Goal: Transaction & Acquisition: Obtain resource

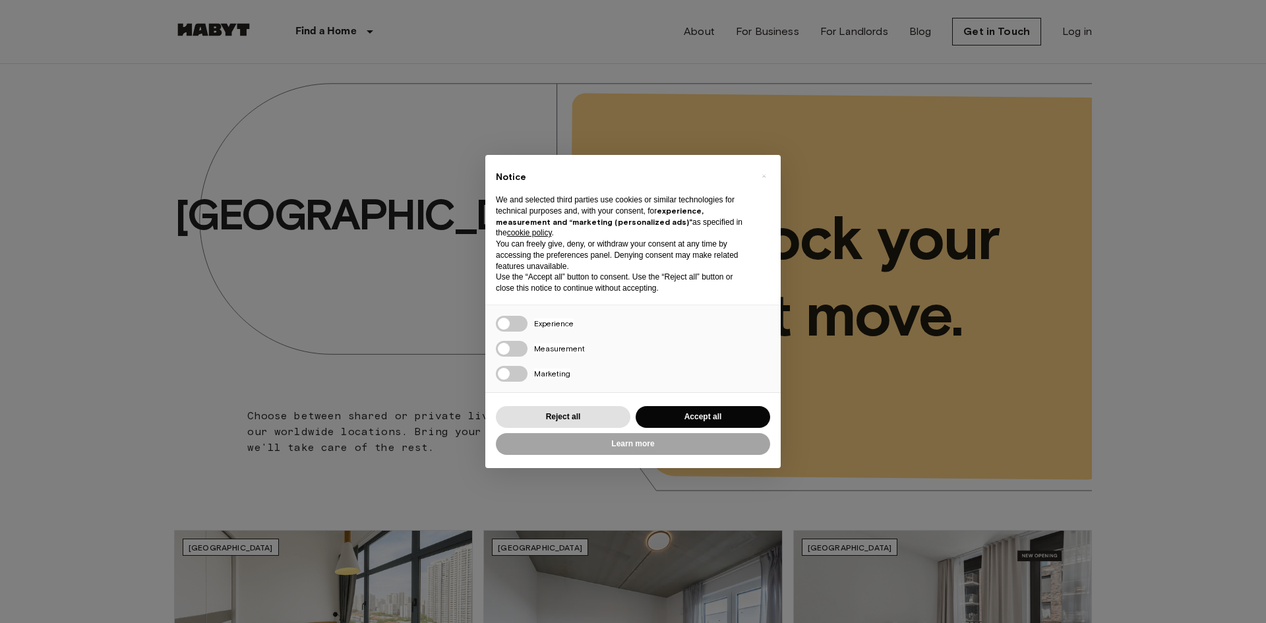
click at [584, 428] on div "Reject all Accept all" at bounding box center [633, 417] width 274 height 27
click at [586, 418] on button "Reject all" at bounding box center [563, 417] width 135 height 22
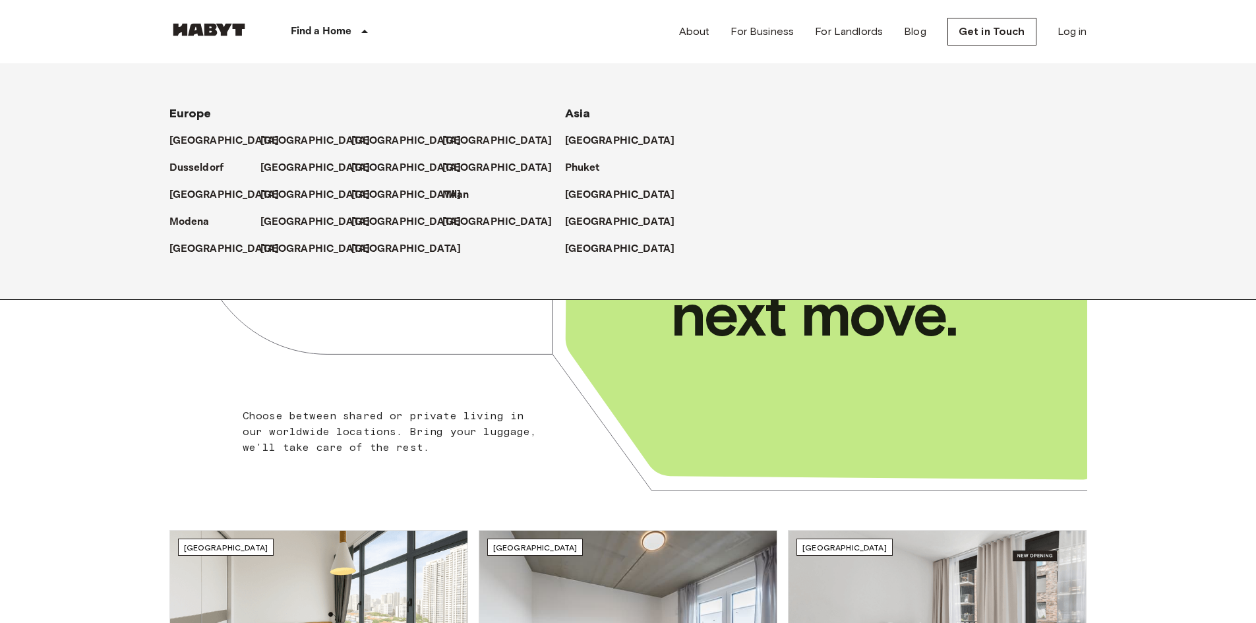
click at [317, 26] on p "Find a Home" at bounding box center [321, 32] width 61 height 16
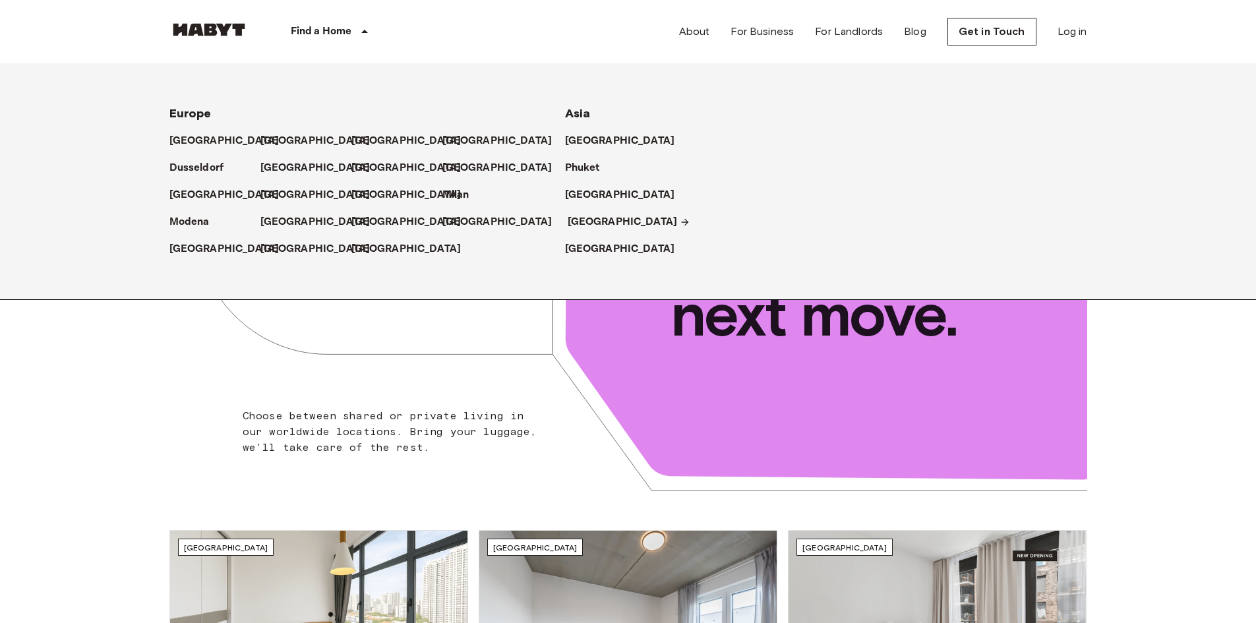
click at [595, 222] on p "[GEOGRAPHIC_DATA]" at bounding box center [623, 222] width 110 height 16
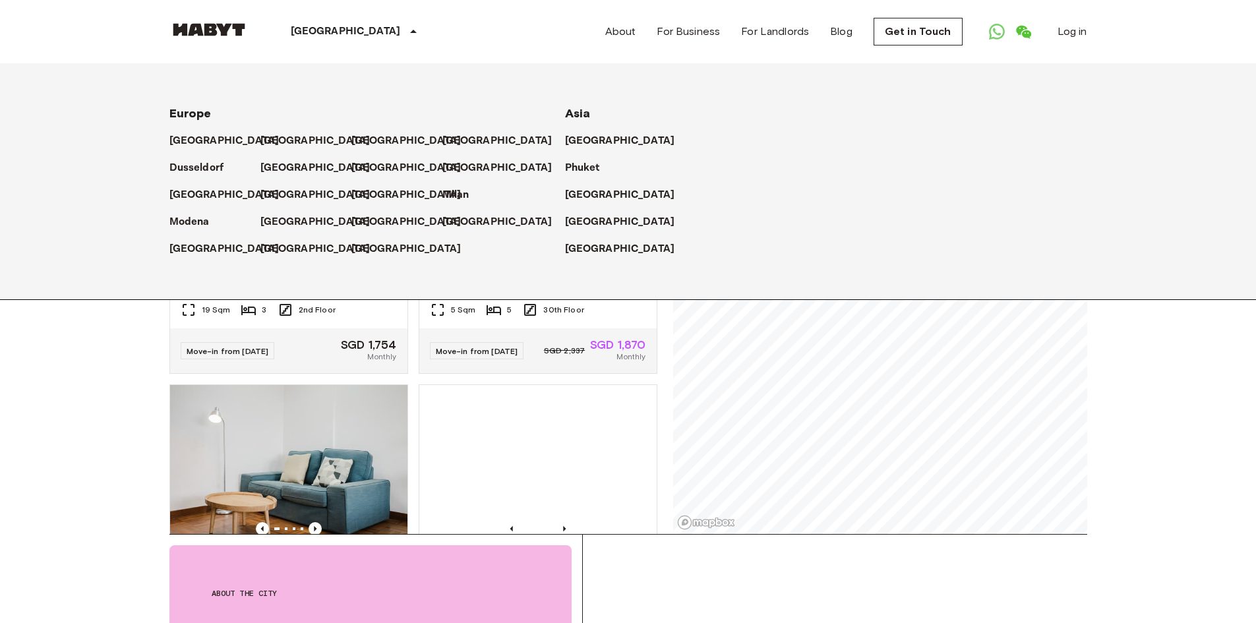
scroll to position [264, 0]
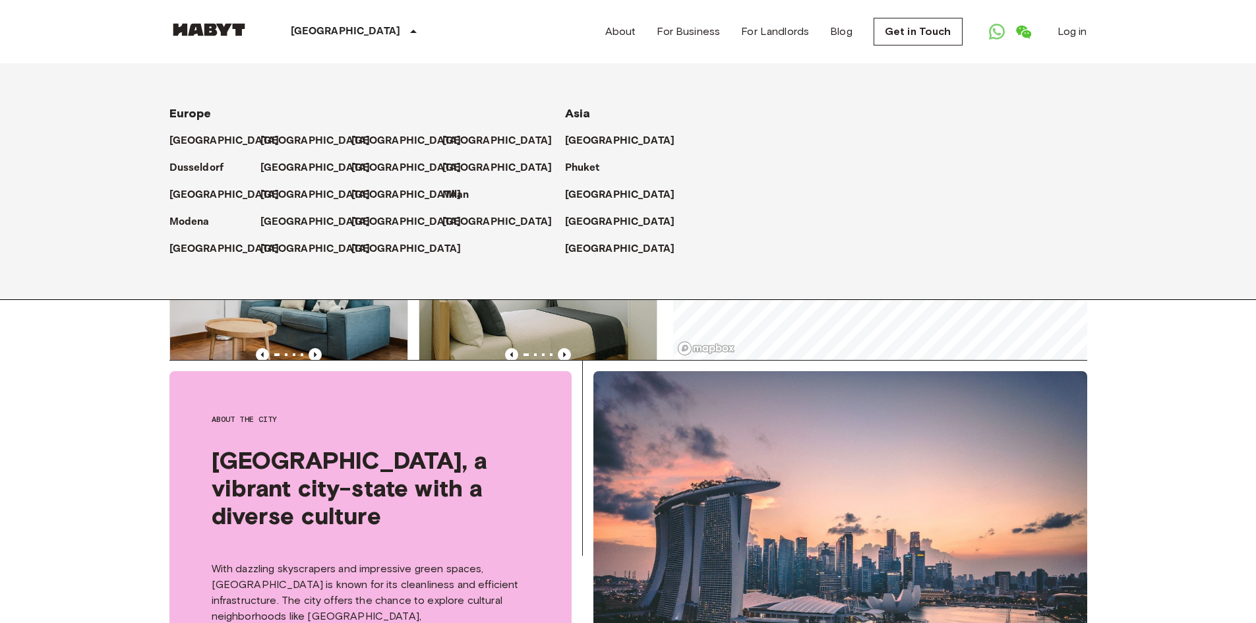
click at [150, 38] on header "[GEOGRAPHIC_DATA] [GEOGRAPHIC_DATA] [GEOGRAPHIC_DATA] [GEOGRAPHIC_DATA] [GEOGRA…" at bounding box center [628, 32] width 1256 height 64
click at [303, 23] on div "[GEOGRAPHIC_DATA]" at bounding box center [357, 31] width 216 height 63
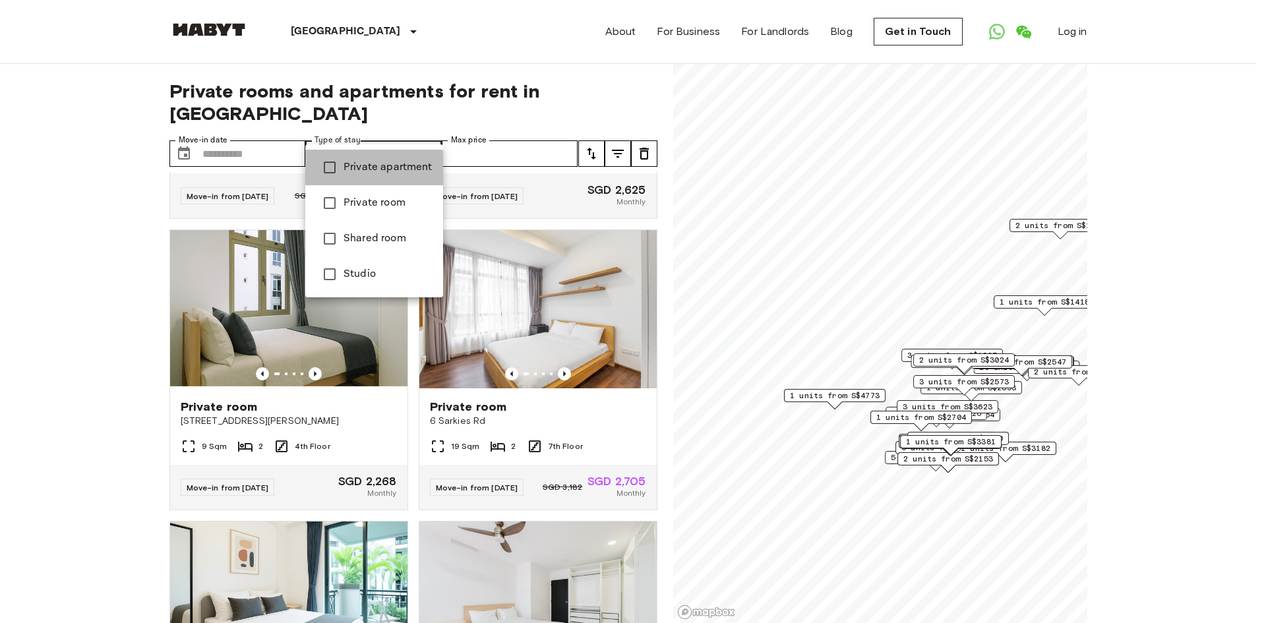
click at [357, 173] on span "Private apartment" at bounding box center [388, 168] width 89 height 16
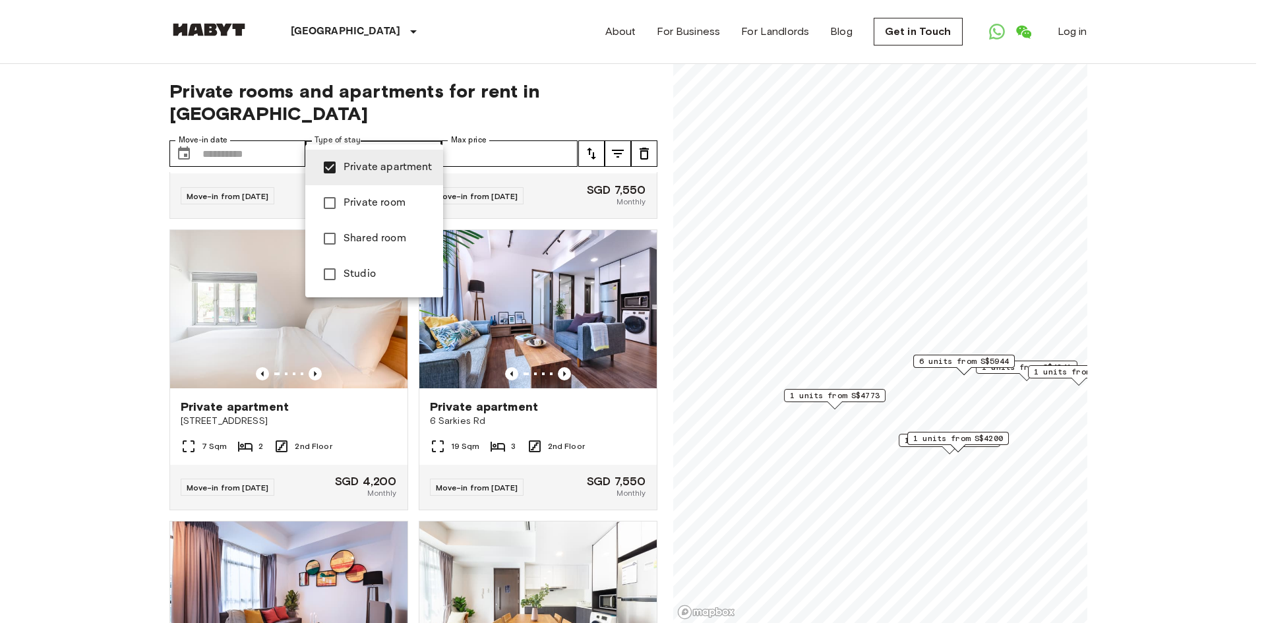
type input "**********"
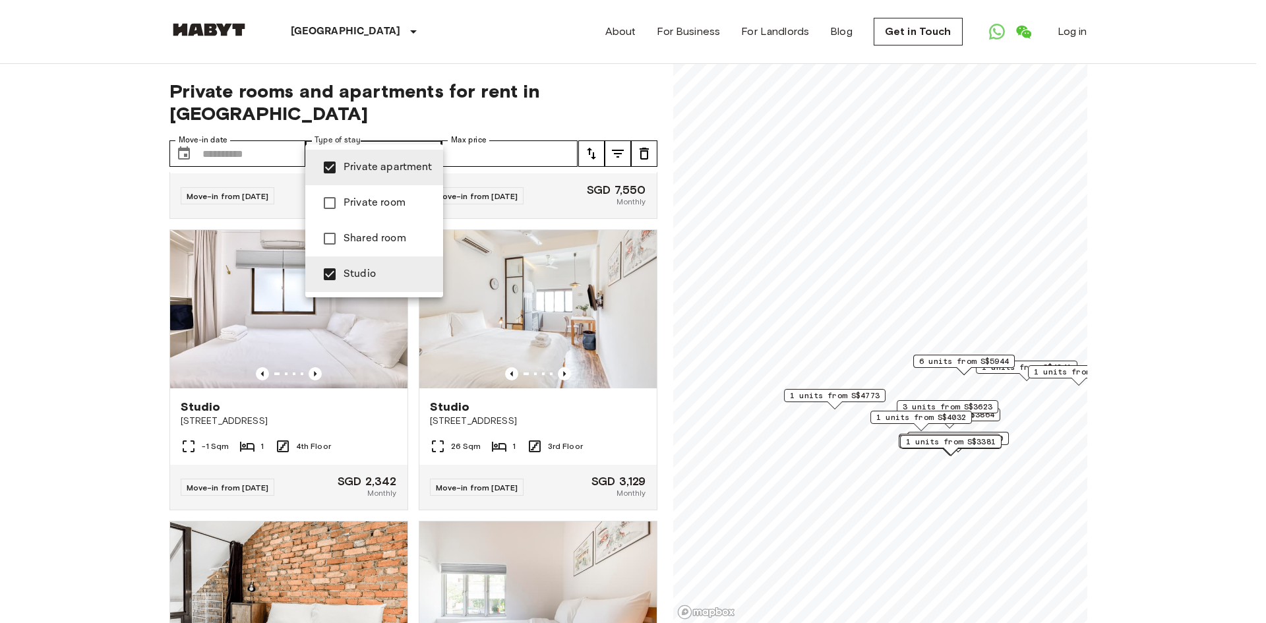
click at [87, 335] on div at bounding box center [633, 311] width 1266 height 623
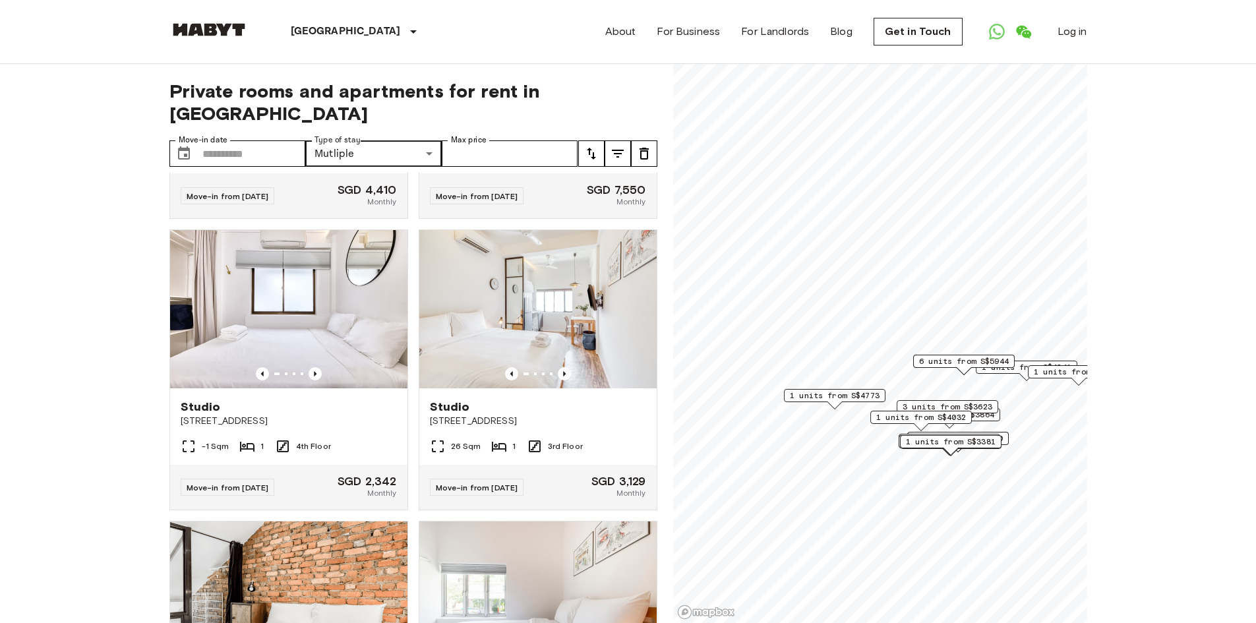
click at [588, 146] on icon "tune" at bounding box center [592, 154] width 16 height 16
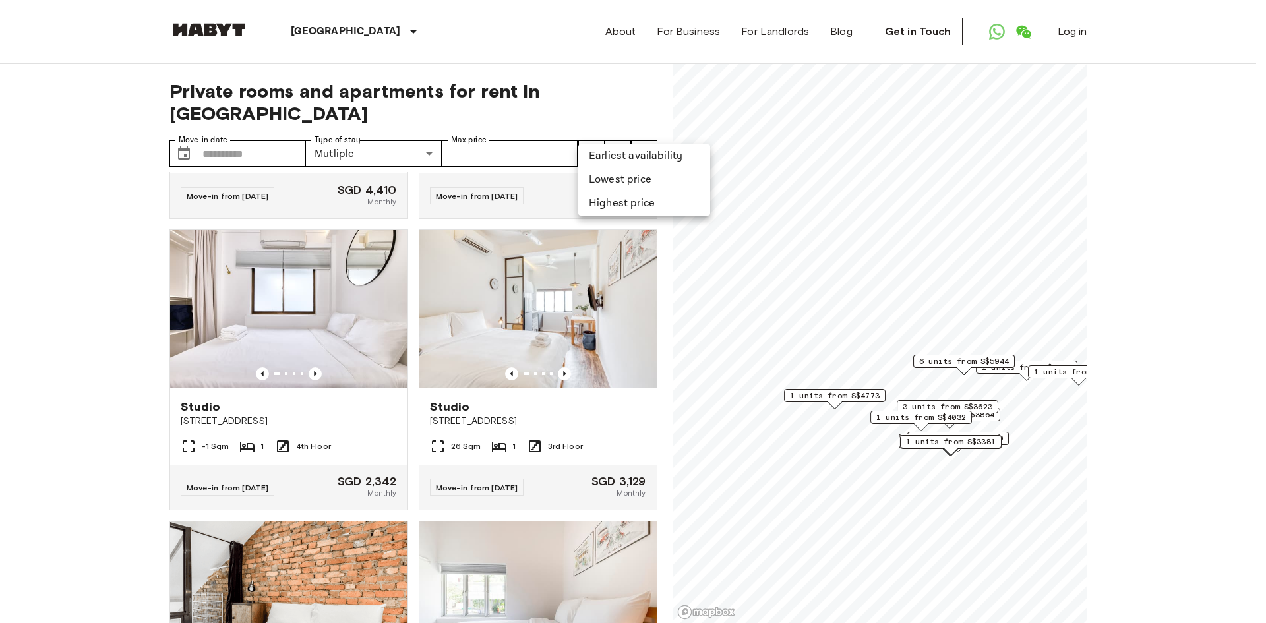
click at [602, 188] on li "Lowest price" at bounding box center [644, 180] width 132 height 24
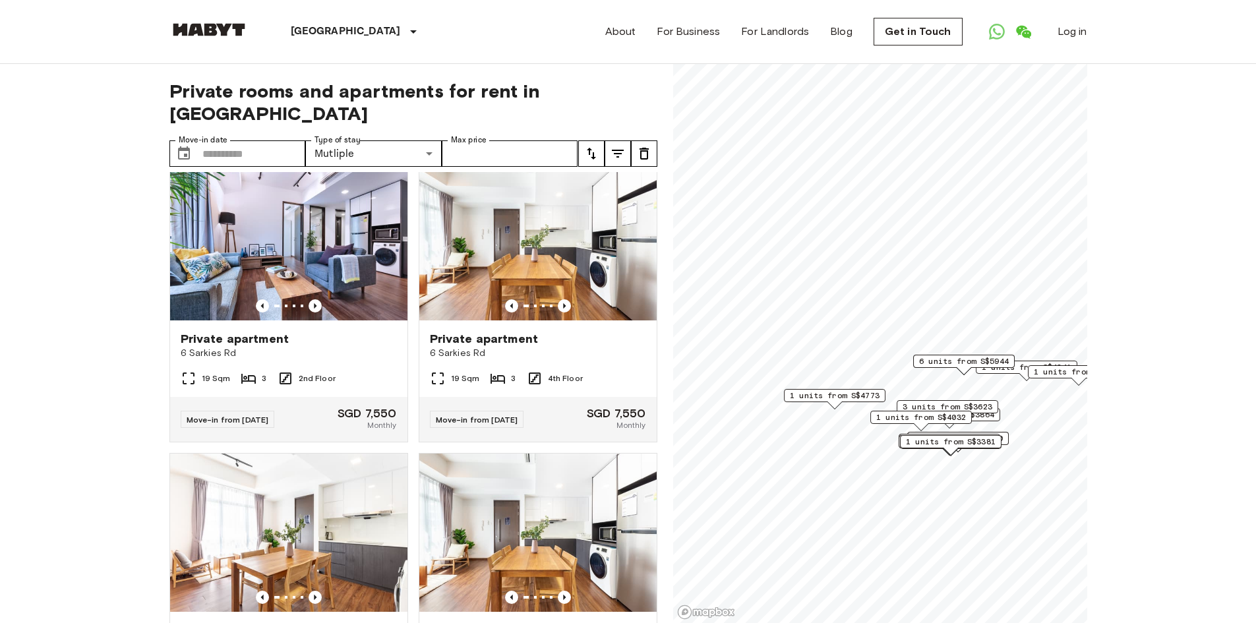
scroll to position [4418, 0]
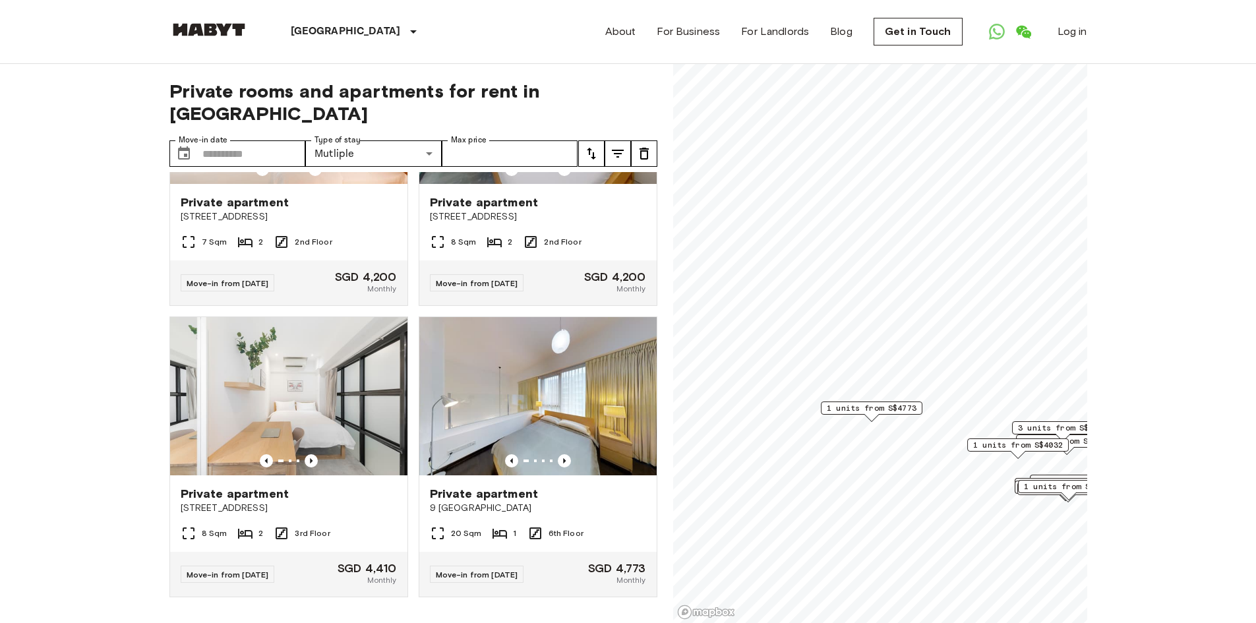
scroll to position [2841, 0]
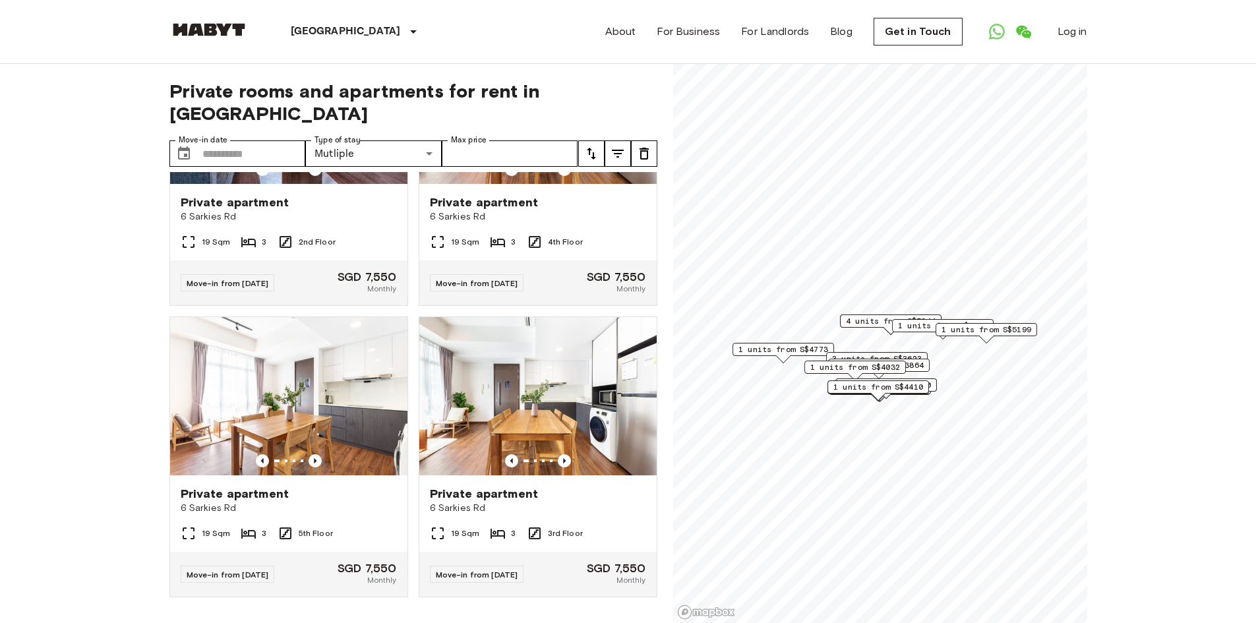
scroll to position [938, 0]
